Goal: Task Accomplishment & Management: Manage account settings

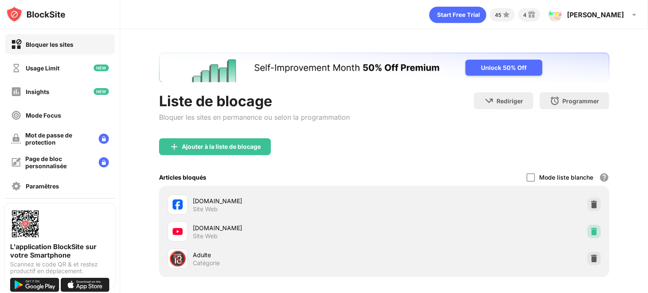
click at [590, 234] on img at bounding box center [594, 232] width 8 height 8
click at [590, 203] on img at bounding box center [594, 204] width 8 height 8
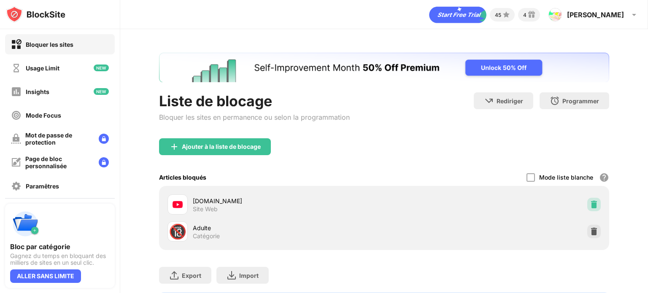
click at [590, 203] on img at bounding box center [594, 204] width 8 height 8
